Goal: Navigation & Orientation: Understand site structure

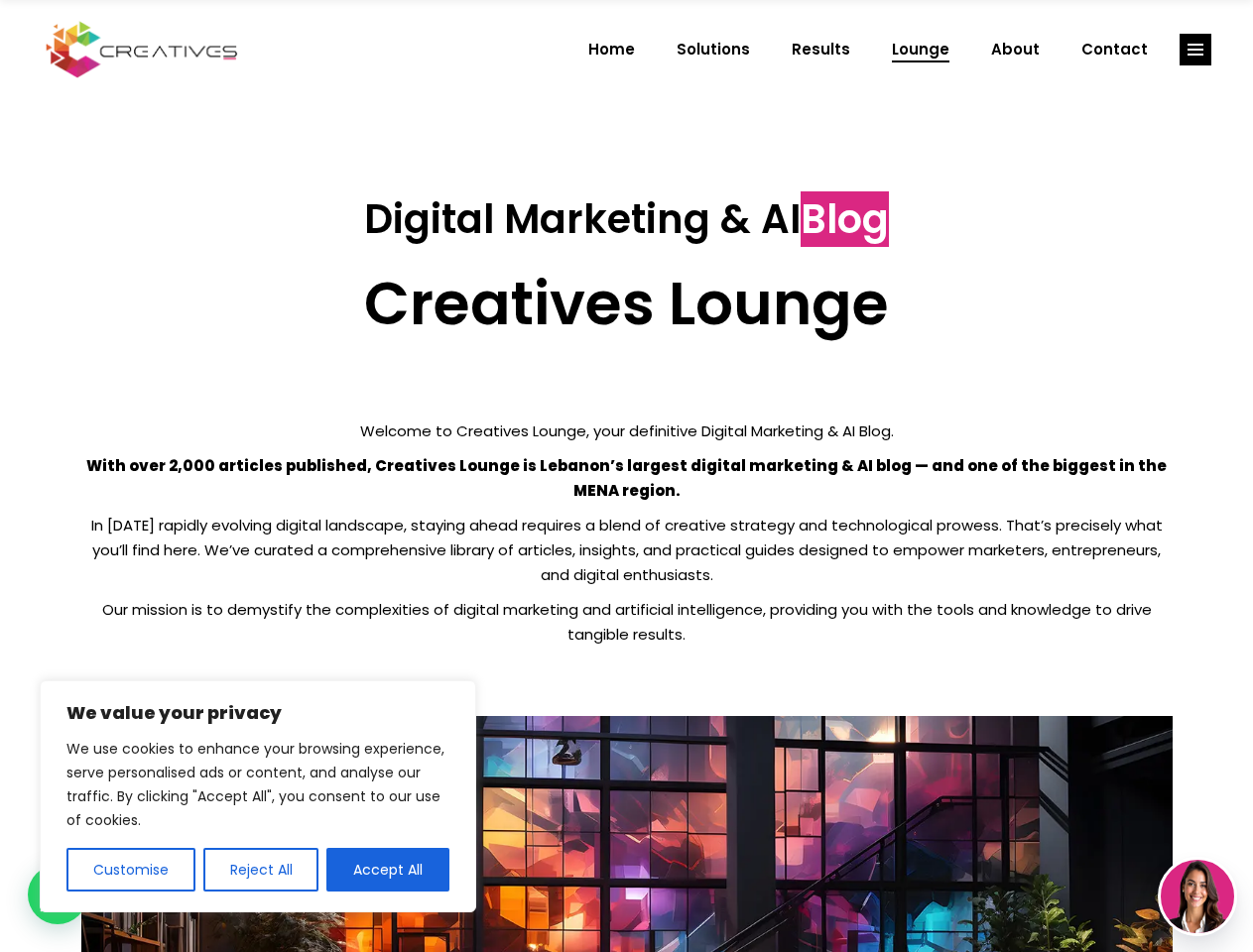
click at [626, 476] on p "With over 2,000 articles published, Creatives Lounge is Lebanon’s largest digit…" at bounding box center [627, 478] width 1092 height 50
click at [130, 870] on button "Customise" at bounding box center [131, 870] width 129 height 44
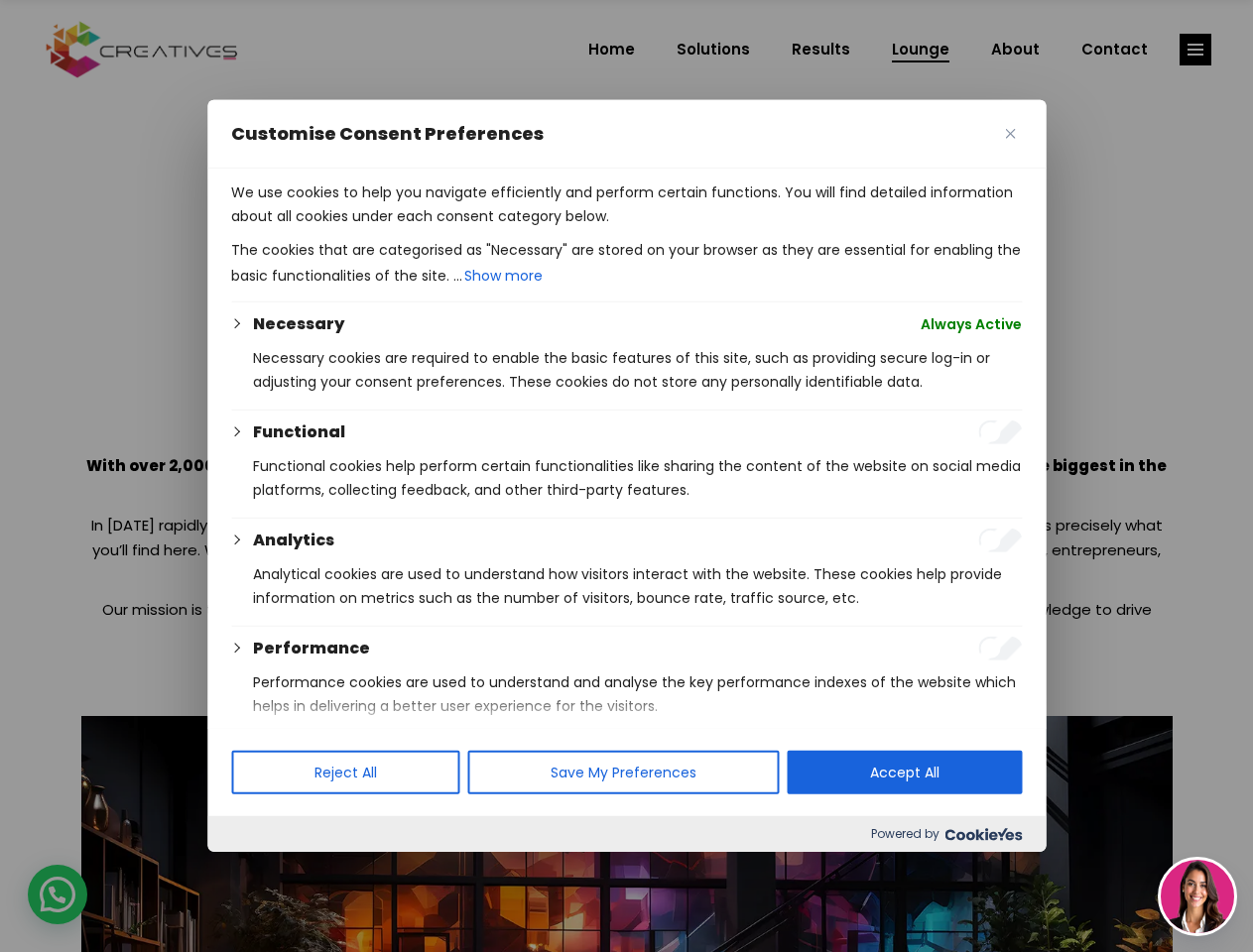
click at [260, 870] on div at bounding box center [626, 476] width 1253 height 952
click at [388, 228] on p "We use cookies to help you navigate efficiently and perform certain functions. …" at bounding box center [626, 204] width 790 height 48
click at [1195, 50] on div at bounding box center [626, 476] width 1253 height 952
click at [1197, 896] on img at bounding box center [1197, 897] width 74 height 74
